Goal: Transaction & Acquisition: Obtain resource

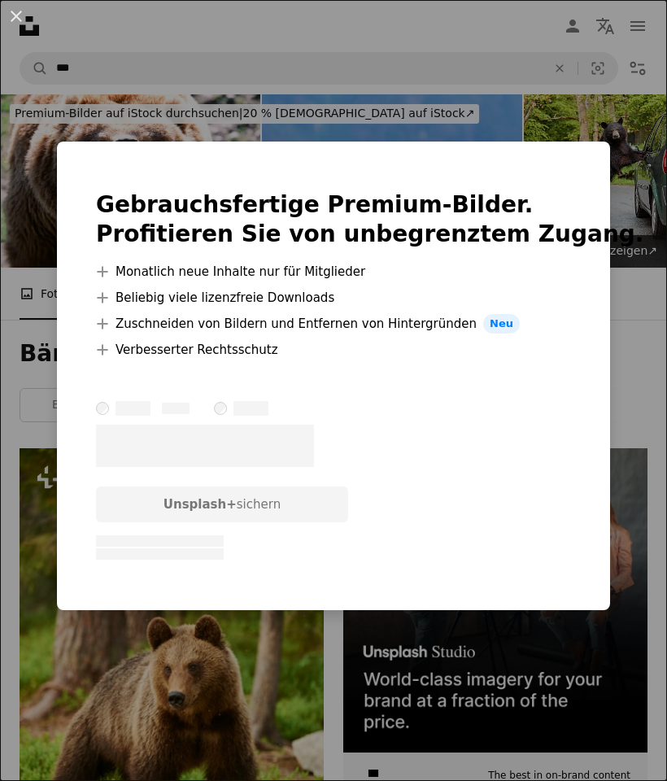
scroll to position [637, 0]
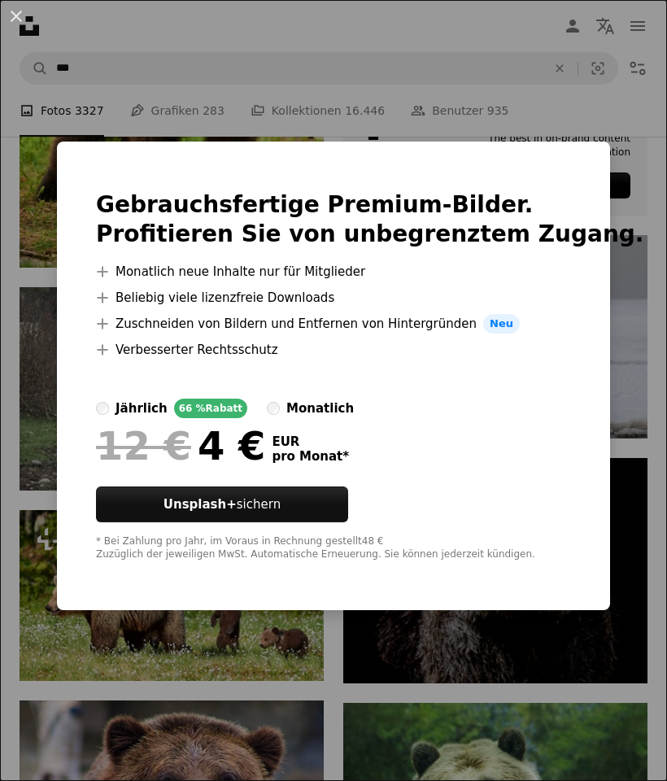
click at [295, 522] on button "Unsplash+ sichern" at bounding box center [222, 504] width 252 height 36
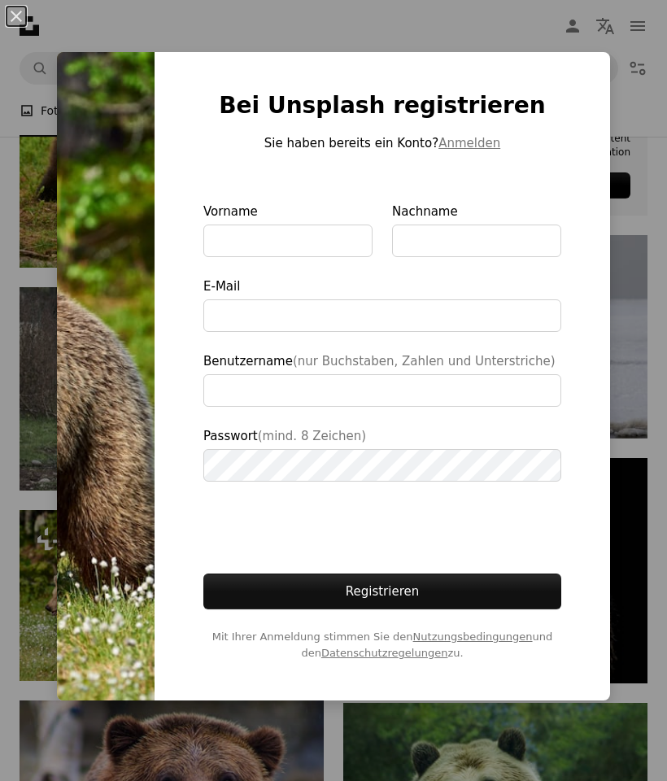
type input "**********"
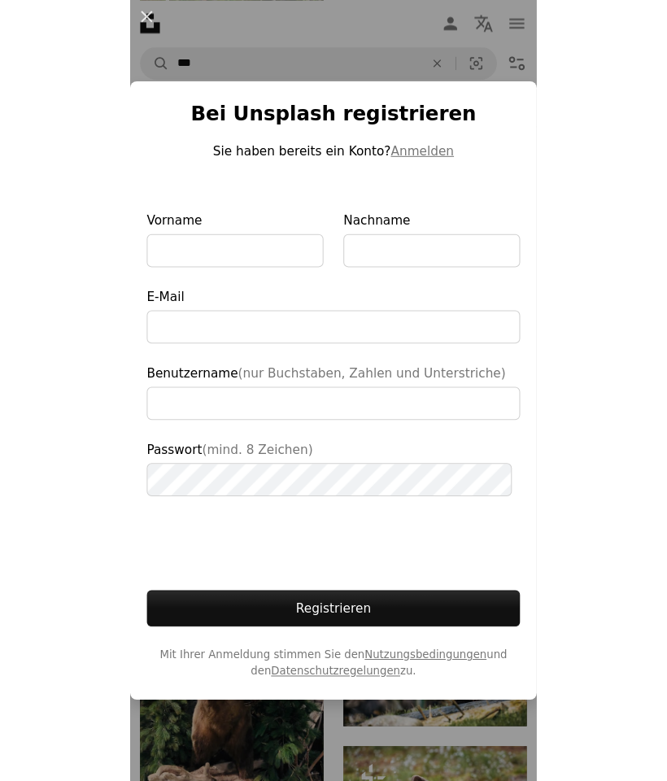
scroll to position [699, 0]
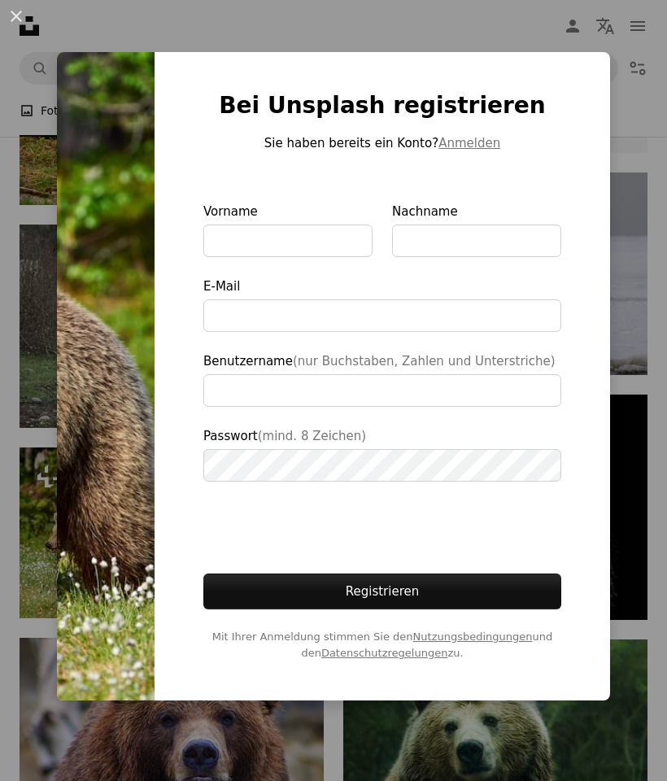
click at [16, 19] on button "An X shape" at bounding box center [17, 17] width 20 height 20
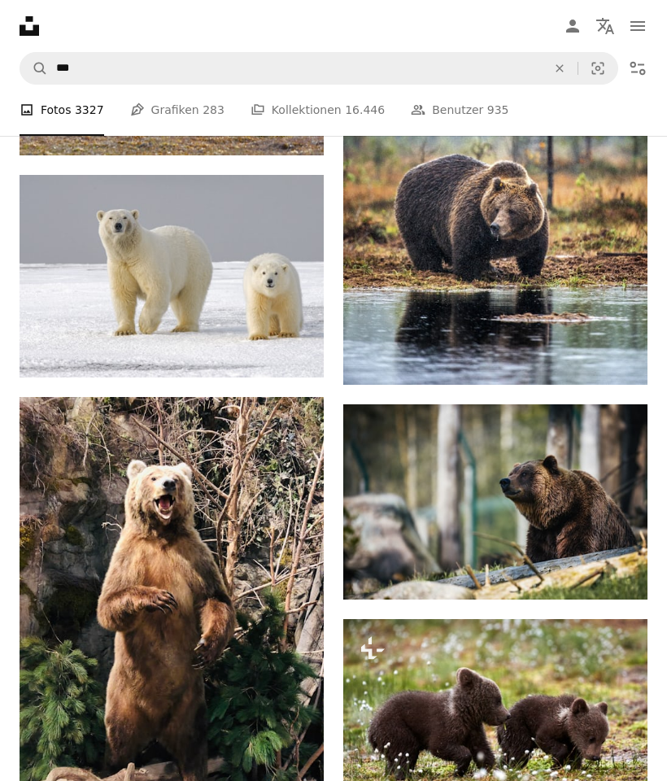
scroll to position [1633, 0]
click at [587, 780] on button "A lock Herunterladen" at bounding box center [573, 793] width 116 height 26
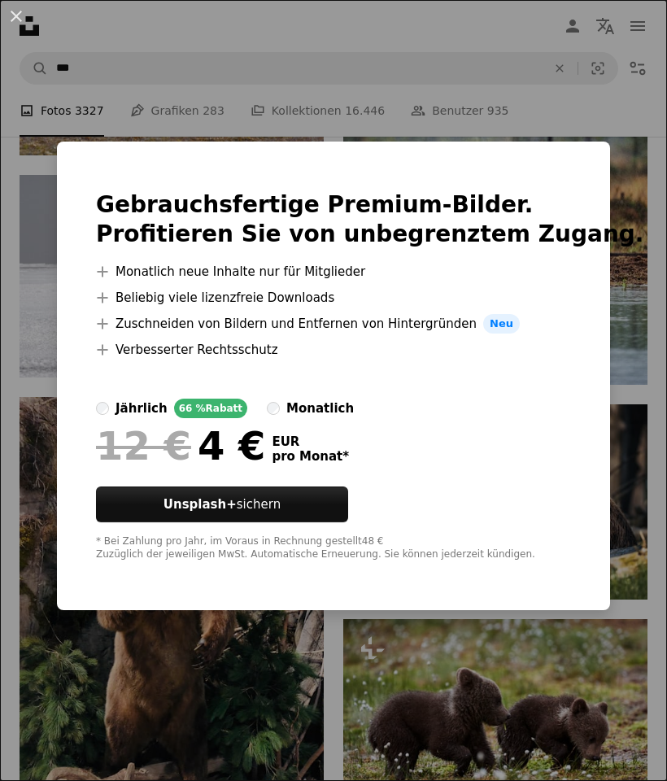
click at [16, 22] on button "An X shape" at bounding box center [17, 17] width 20 height 20
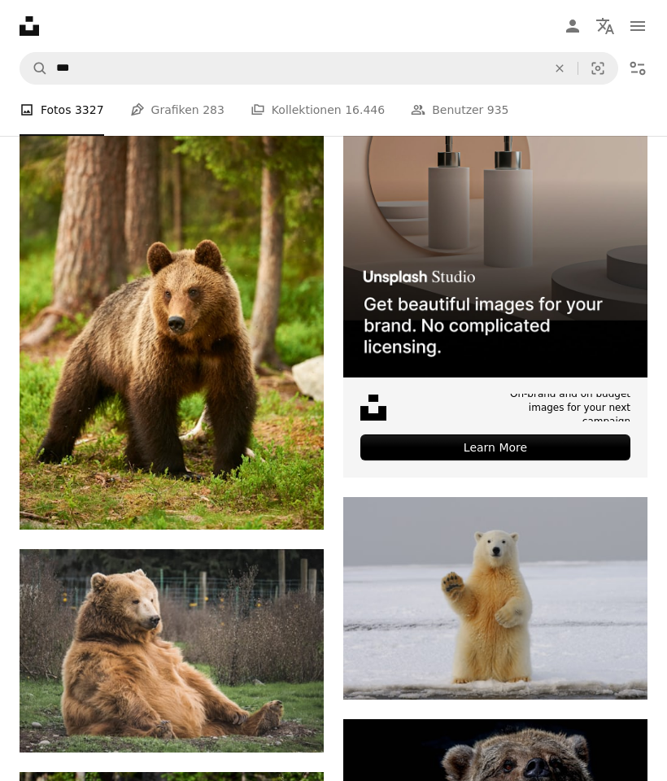
scroll to position [336, 0]
